Goal: Information Seeking & Learning: Learn about a topic

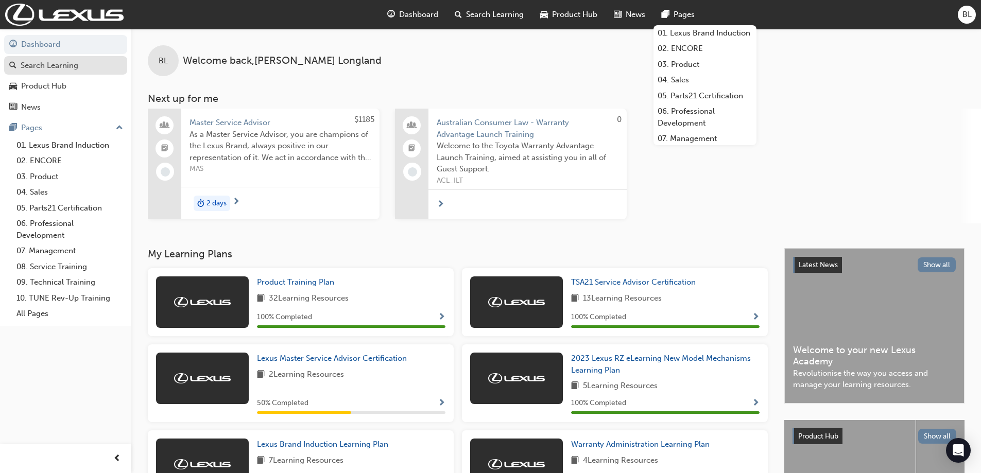
click at [81, 60] on div "Search Learning" at bounding box center [65, 65] width 113 height 13
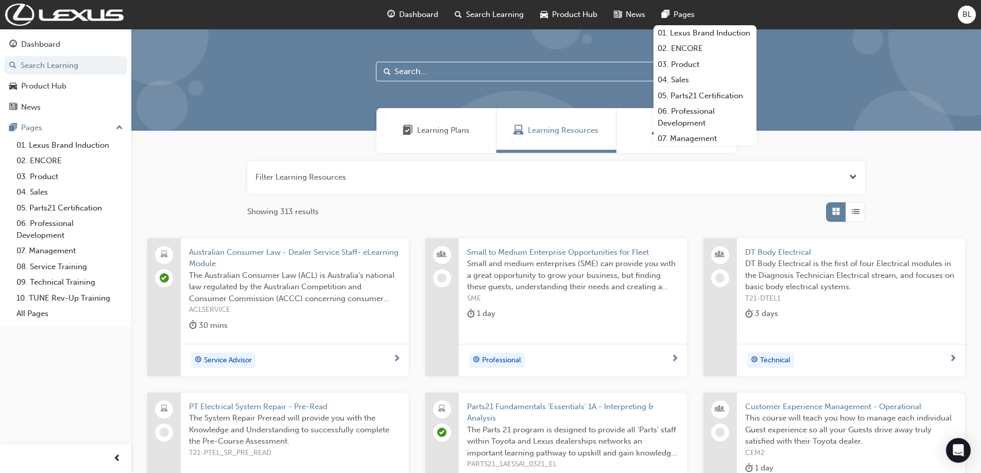
click at [417, 141] on div "Learning Plans" at bounding box center [437, 130] width 120 height 45
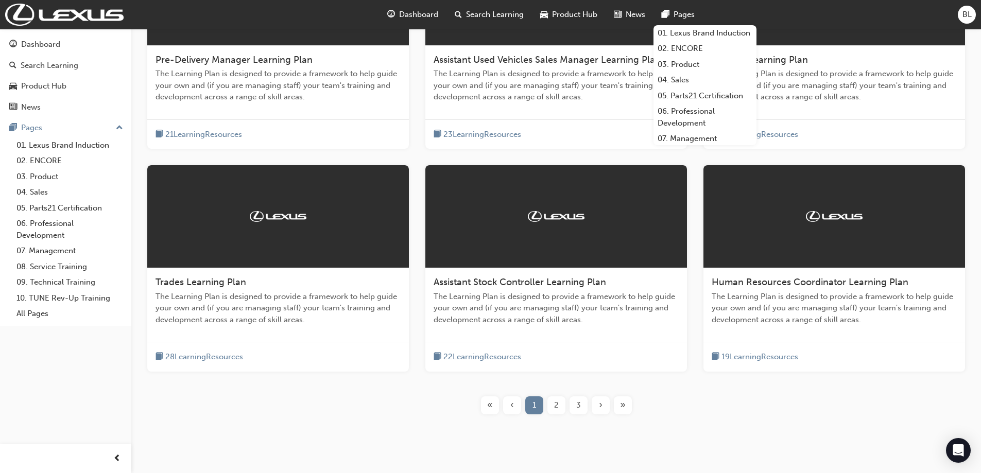
scroll to position [320, 0]
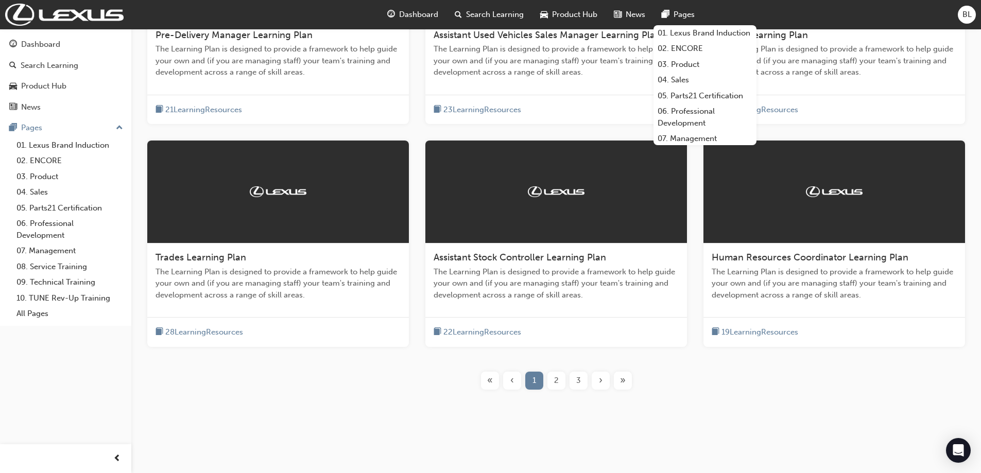
click at [586, 383] on div "3" at bounding box center [579, 381] width 18 height 18
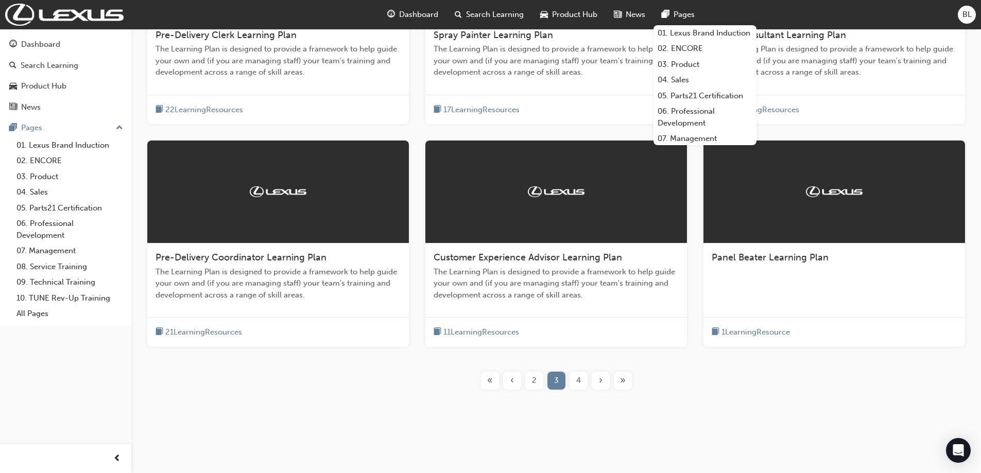
click at [599, 383] on span "›" at bounding box center [601, 381] width 4 height 12
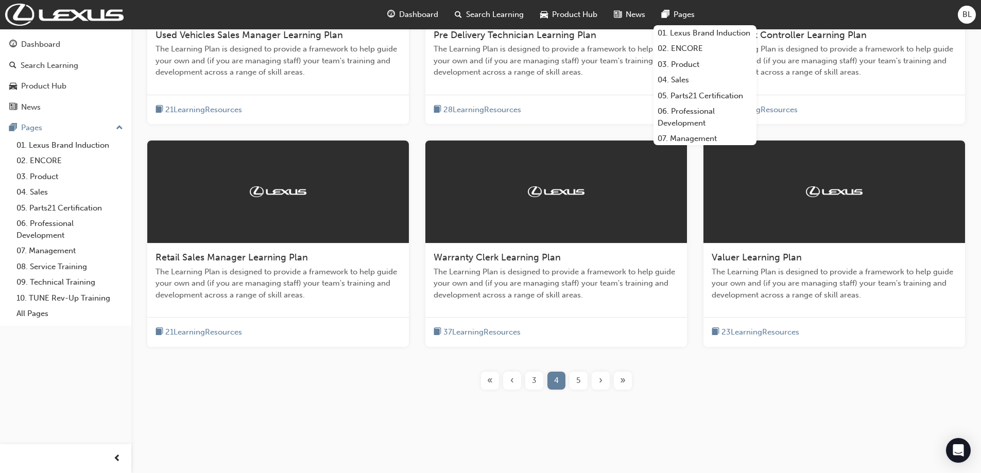
click at [600, 383] on span "›" at bounding box center [601, 381] width 4 height 12
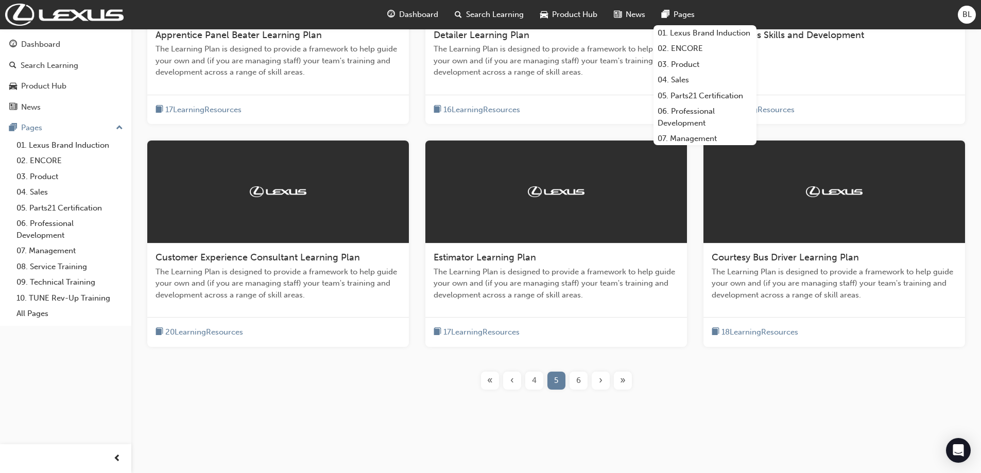
click at [600, 383] on span "›" at bounding box center [601, 381] width 4 height 12
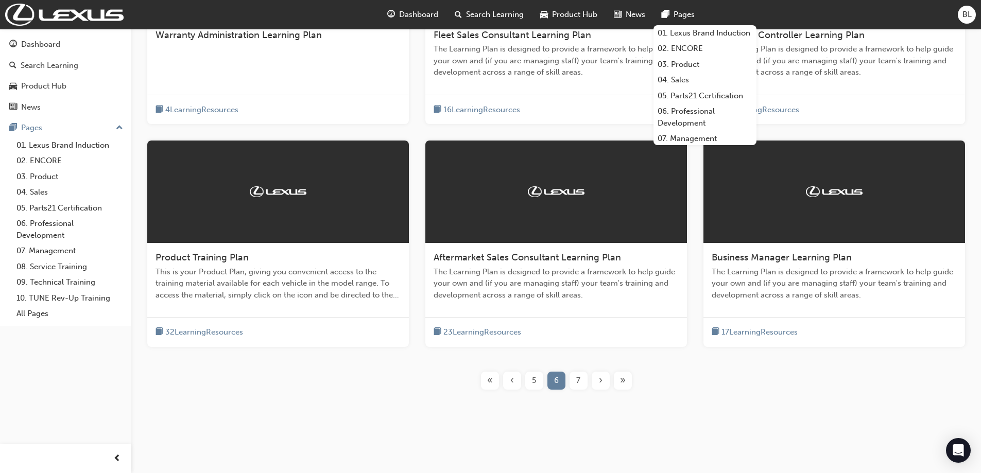
click at [600, 383] on span "›" at bounding box center [601, 381] width 4 height 12
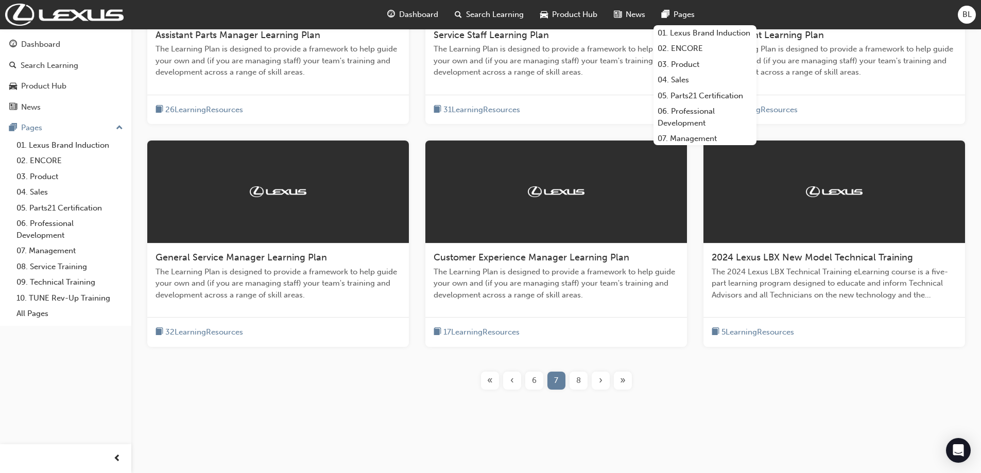
click at [600, 383] on span "›" at bounding box center [601, 381] width 4 height 12
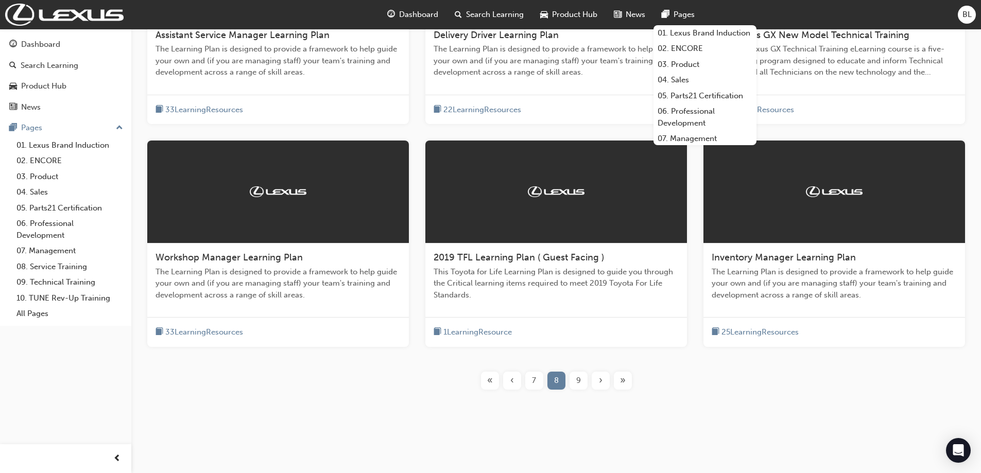
click at [256, 78] on div "Assistant Service Manager Learning Plan The Learning Plan is designed to provid…" at bounding box center [278, 58] width 262 height 74
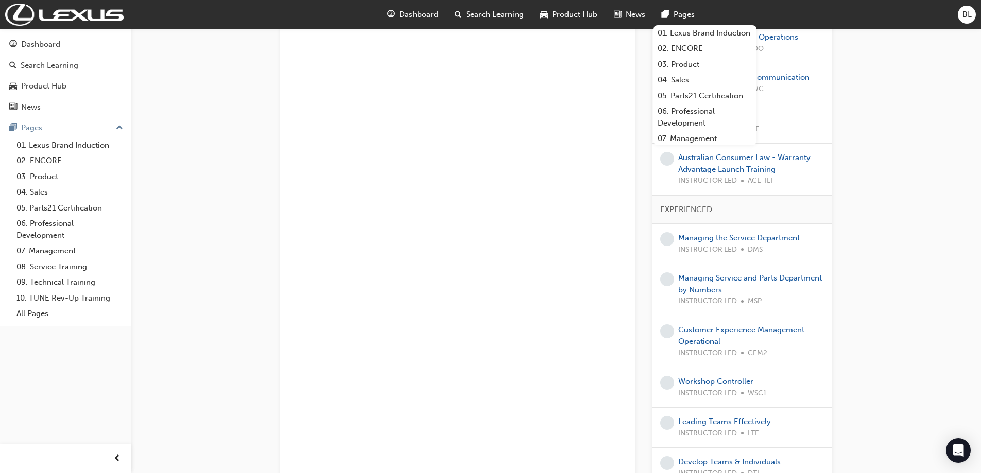
scroll to position [454, 0]
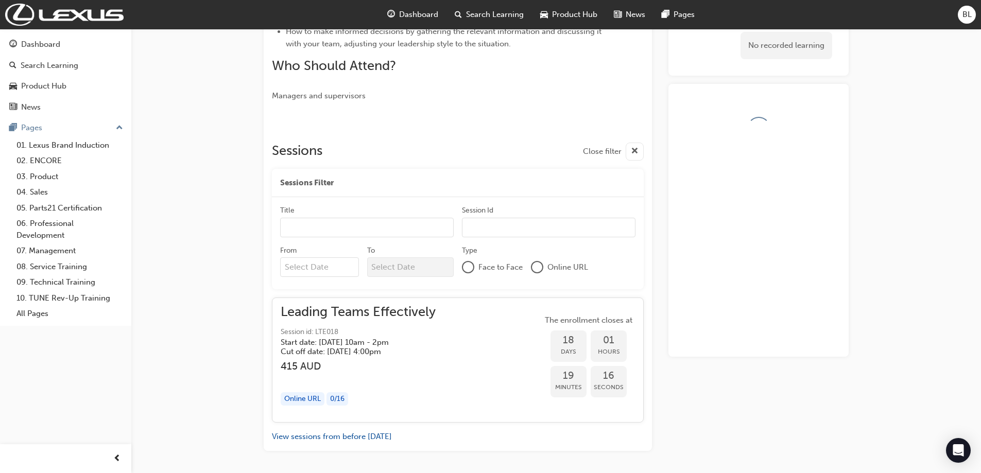
scroll to position [375, 0]
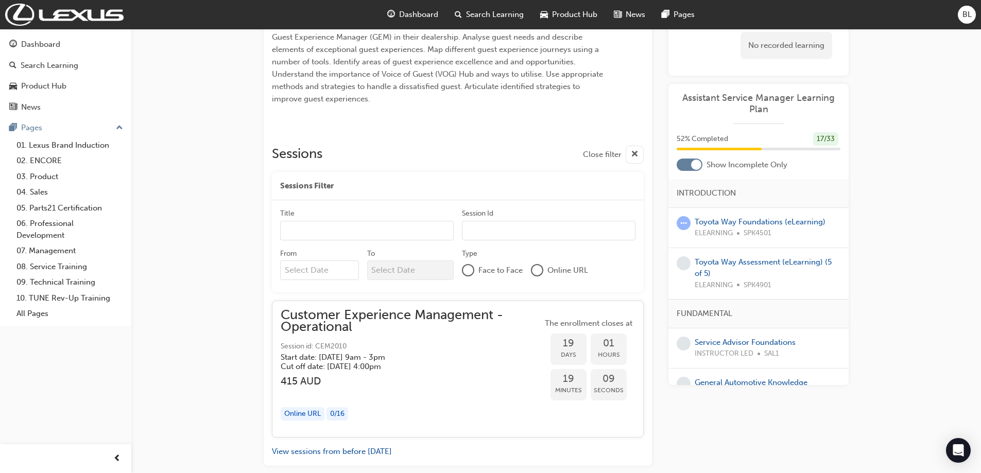
scroll to position [364, 0]
click at [346, 446] on button "View sessions from before today" at bounding box center [332, 452] width 120 height 12
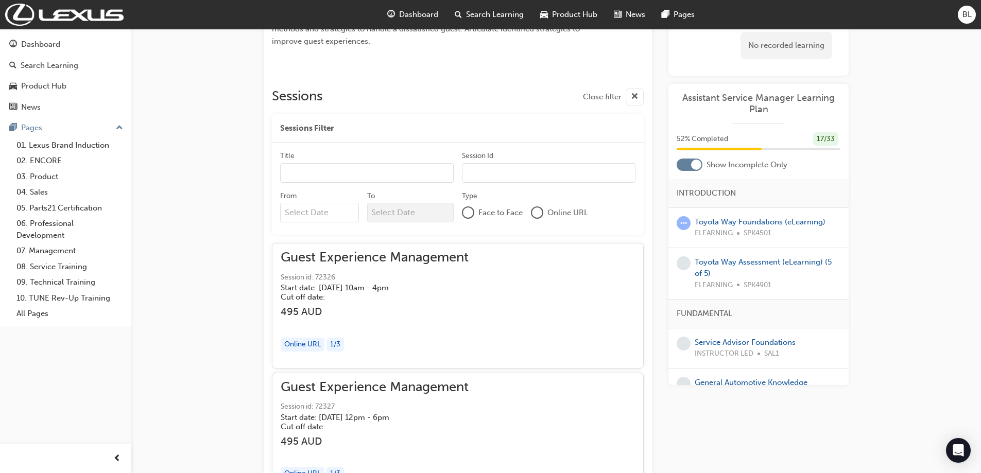
scroll to position [416, 0]
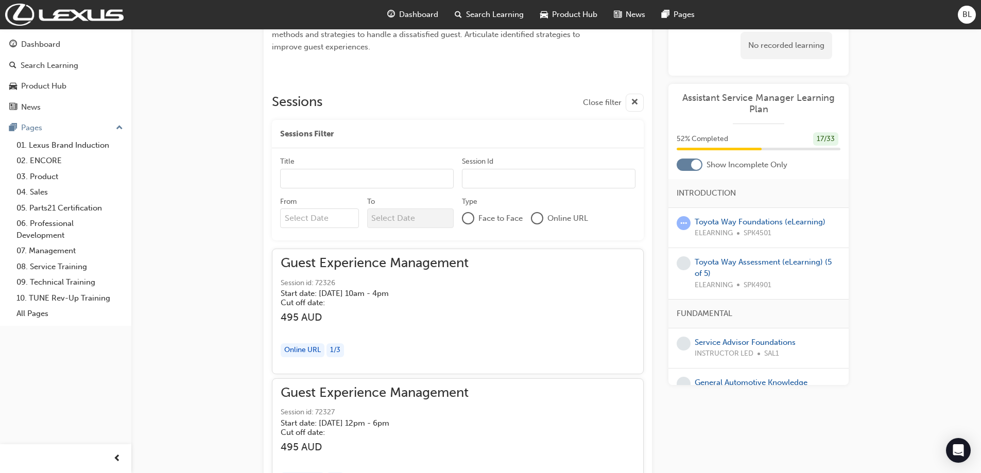
click at [691, 165] on div at bounding box center [696, 165] width 10 height 10
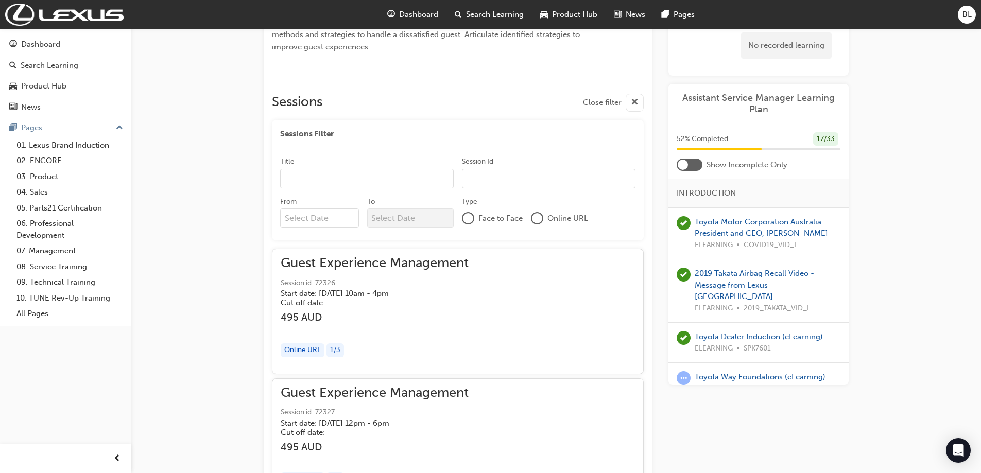
click at [691, 165] on div at bounding box center [690, 165] width 26 height 12
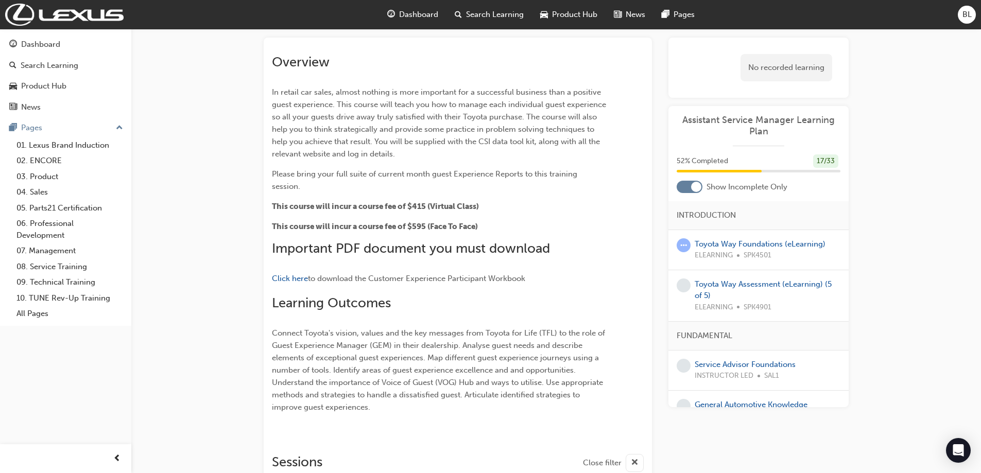
scroll to position [0, 0]
